Goal: Information Seeking & Learning: Understand process/instructions

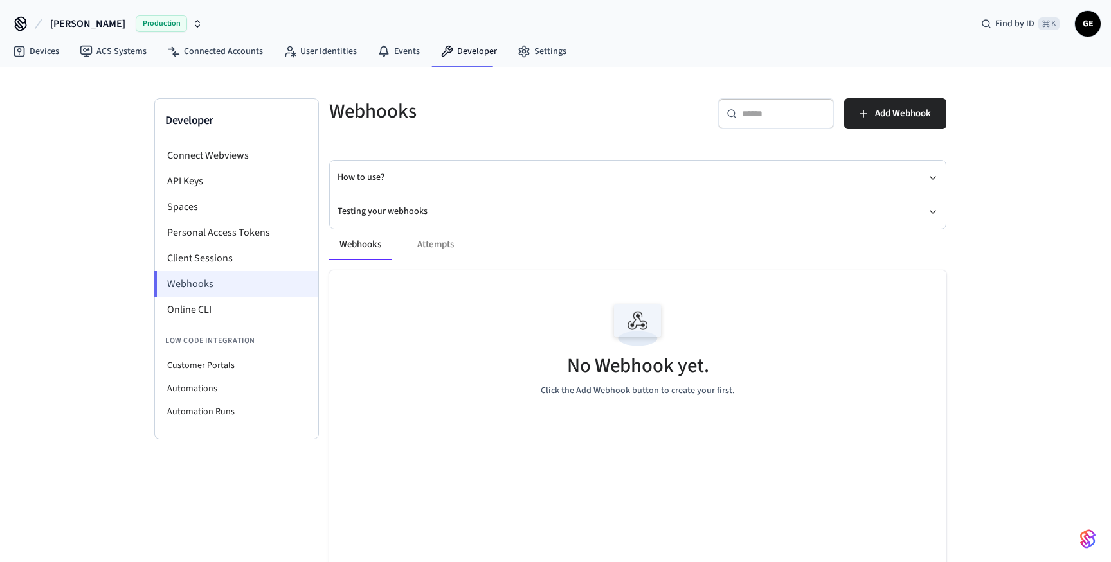
click at [220, 279] on li "Webhooks" at bounding box center [236, 284] width 164 height 26
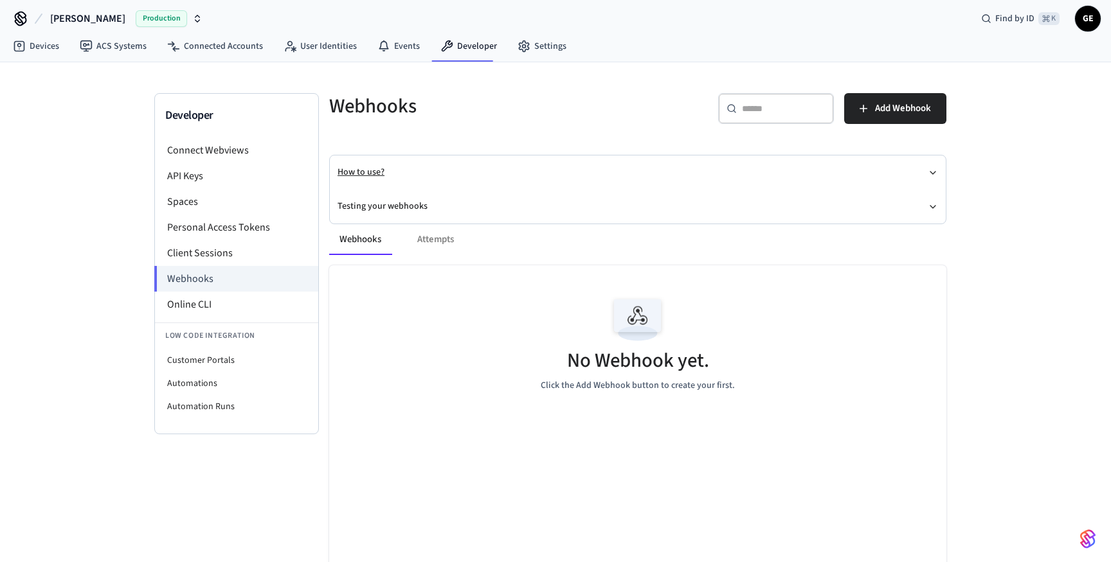
click at [850, 176] on button "How to use?" at bounding box center [637, 173] width 600 height 34
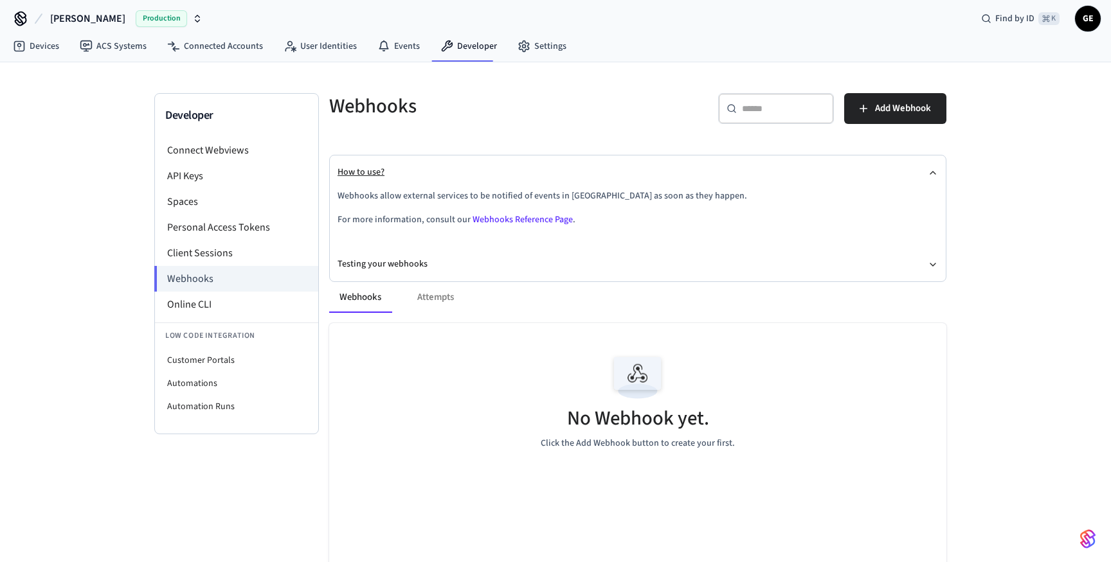
click at [850, 176] on button "How to use?" at bounding box center [637, 173] width 600 height 34
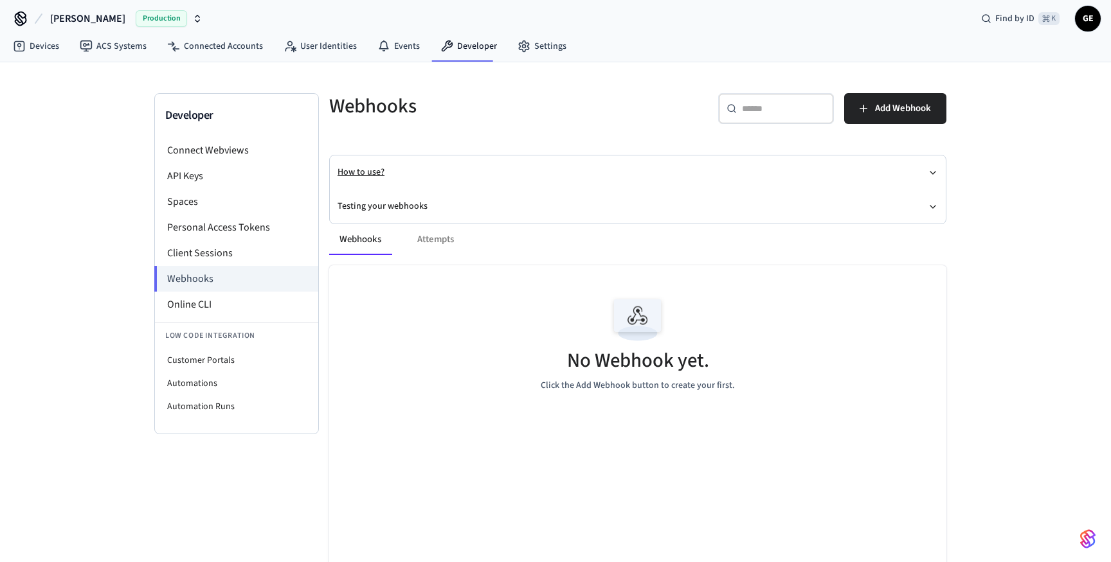
click at [850, 176] on button "How to use?" at bounding box center [637, 173] width 600 height 34
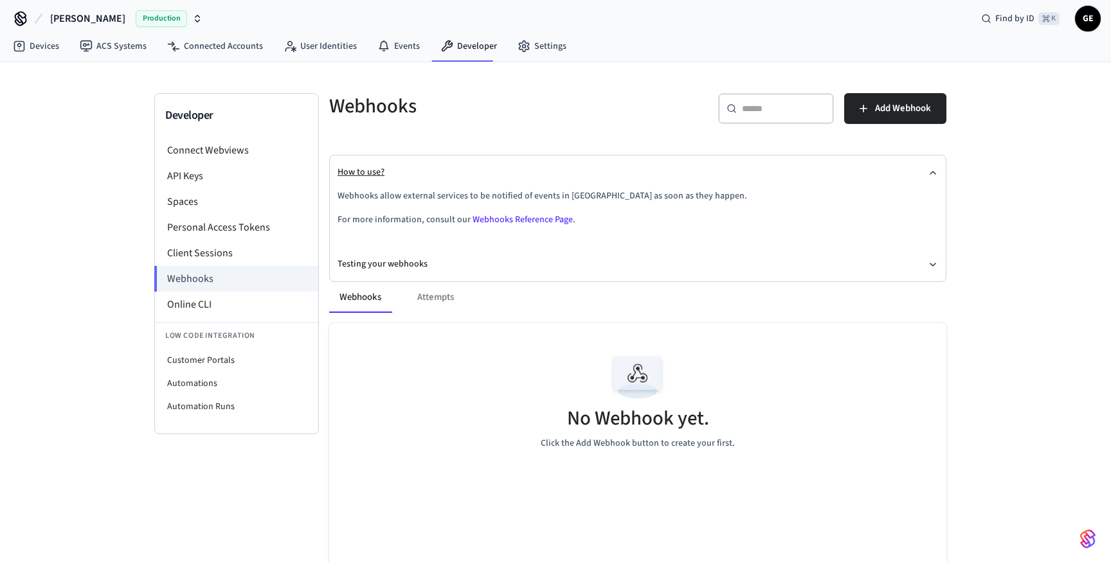
click at [843, 169] on button "How to use?" at bounding box center [637, 173] width 600 height 34
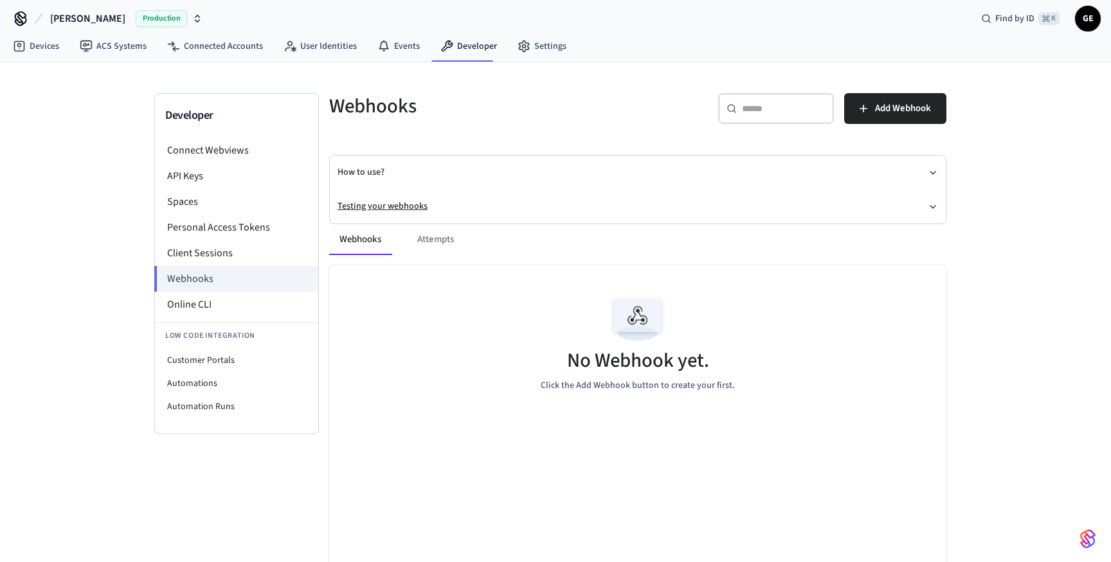
click at [838, 199] on button "Testing your webhooks" at bounding box center [637, 207] width 600 height 34
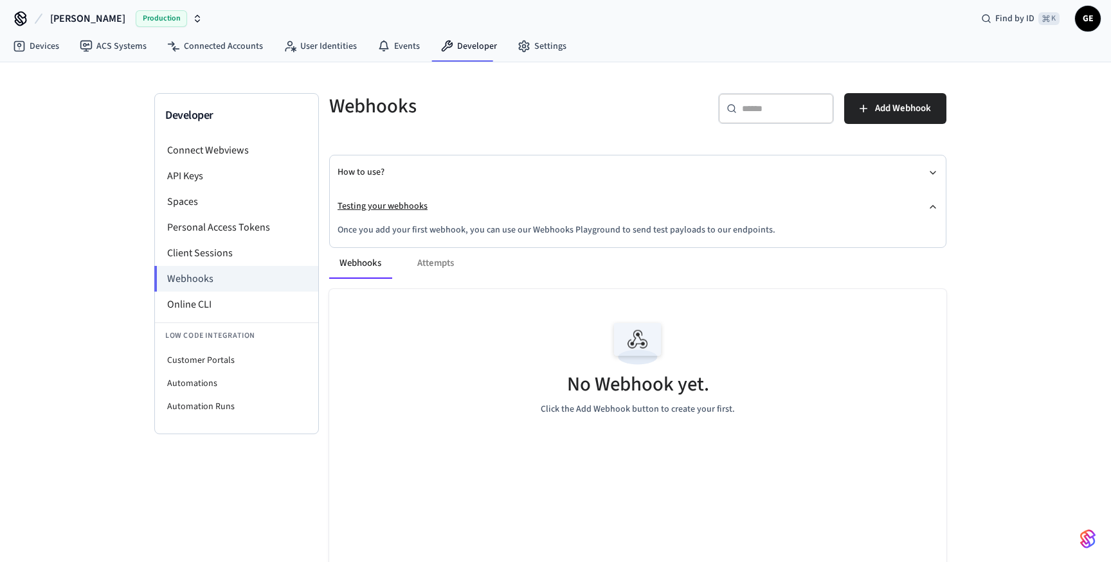
click at [838, 199] on button "Testing your webhooks" at bounding box center [637, 207] width 600 height 34
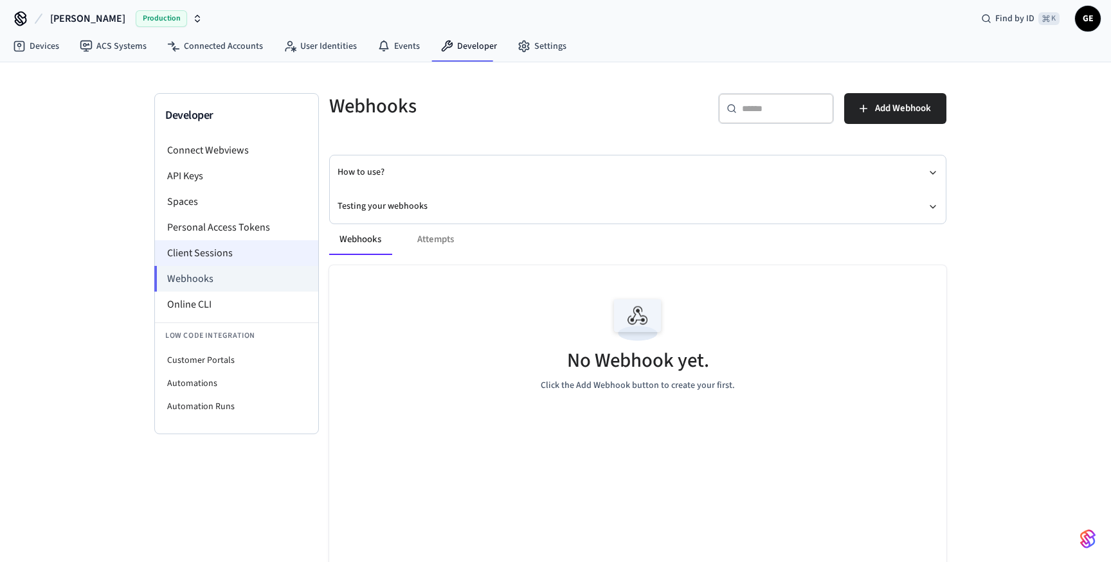
click at [238, 251] on li "Client Sessions" at bounding box center [236, 253] width 163 height 26
